Goal: Navigation & Orientation: Find specific page/section

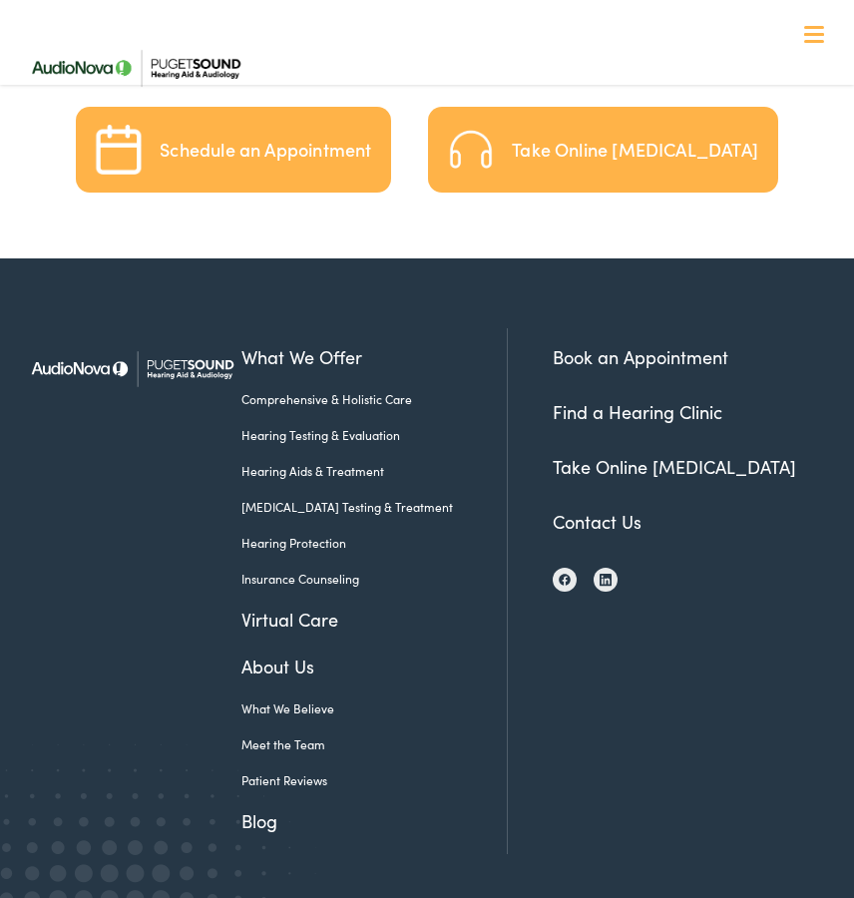
scroll to position [4091, 0]
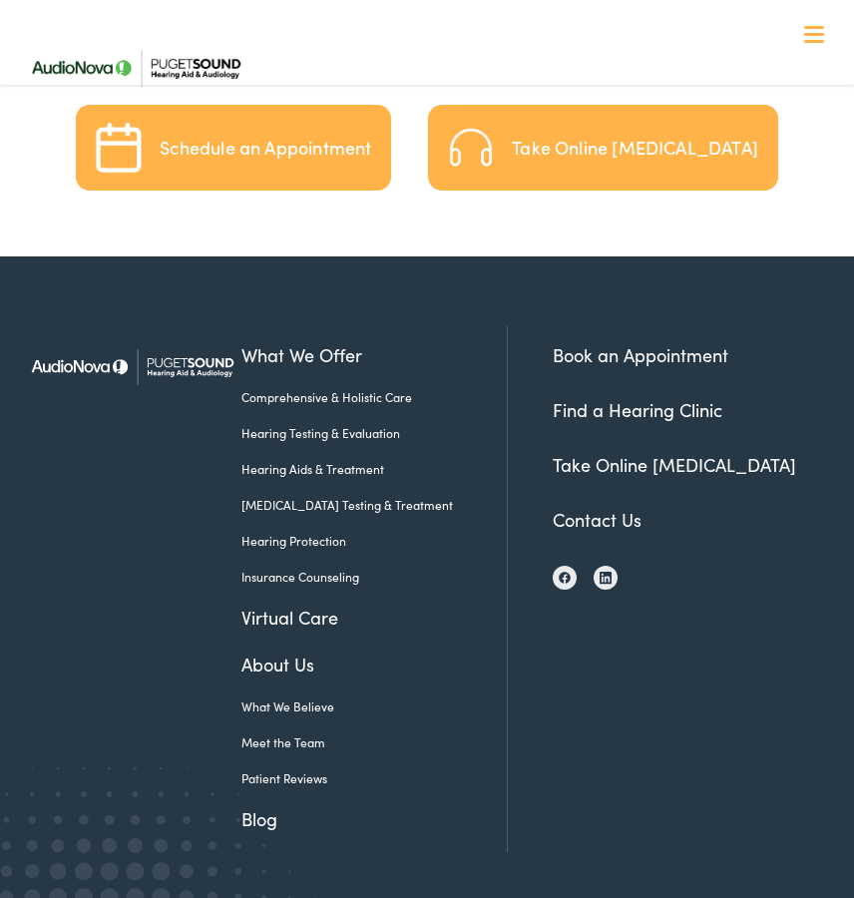
click at [283, 733] on link "Meet the Team" at bounding box center [360, 742] width 236 height 18
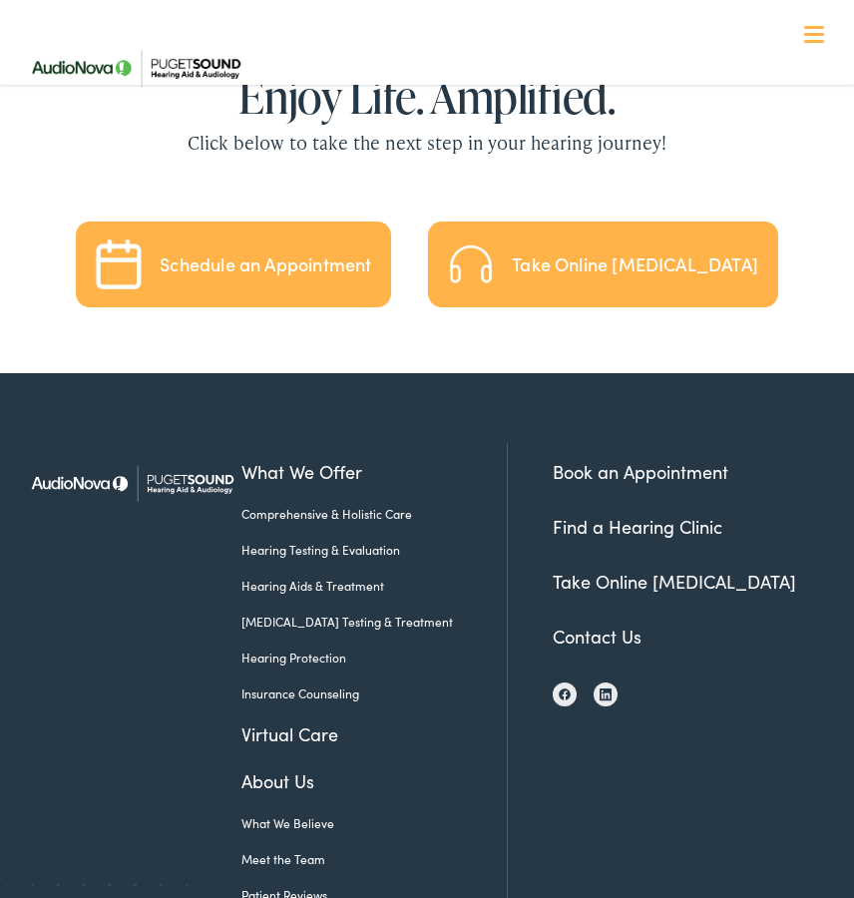
scroll to position [3981, 0]
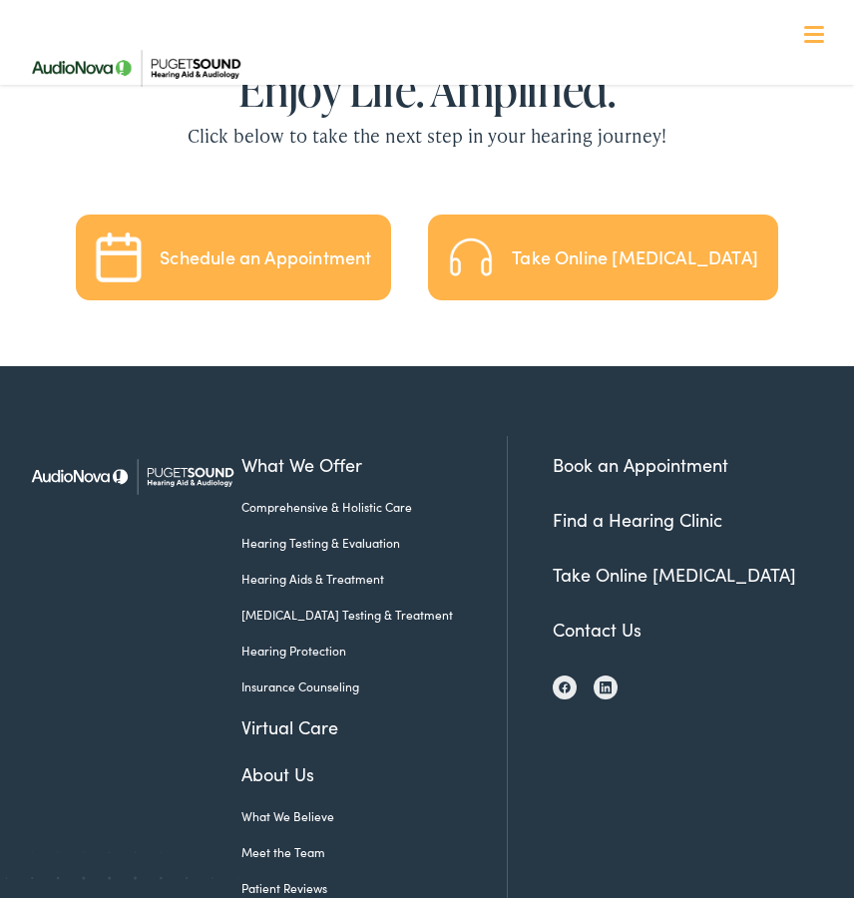
click at [283, 843] on link "Meet the Team" at bounding box center [360, 852] width 236 height 18
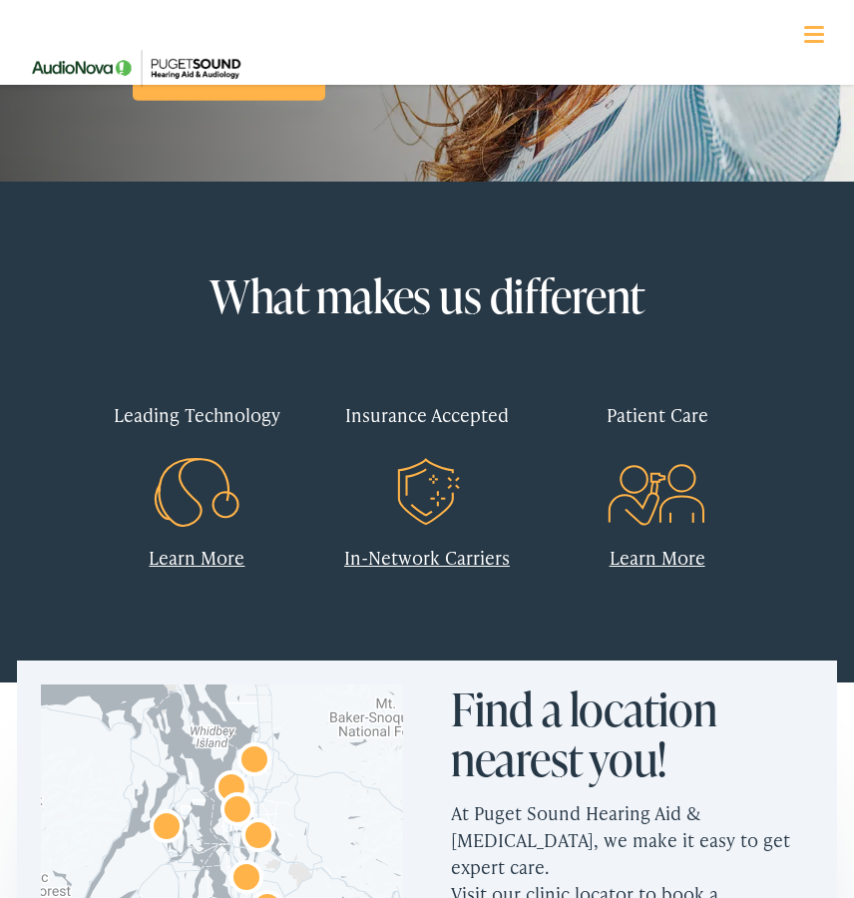
scroll to position [0, 0]
